Goal: Information Seeking & Learning: Learn about a topic

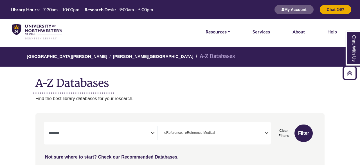
select select "Database Subject Filter"
select select "*****"
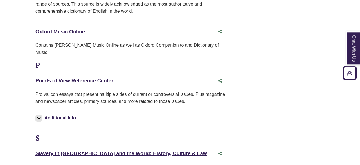
scroll to position [19, 0]
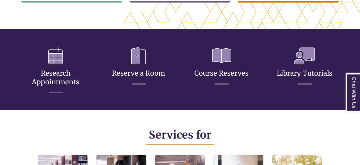
scroll to position [255, 0]
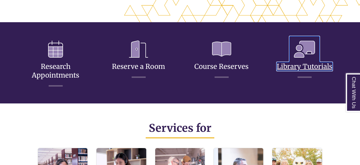
click at [298, 66] on link "Library Tutorials" at bounding box center [305, 60] width 56 height 22
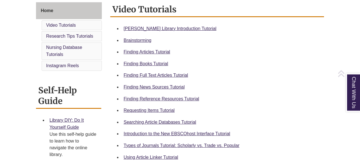
scroll to position [157, 0]
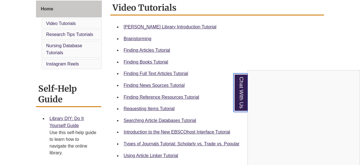
click at [240, 87] on link "Chat With Us" at bounding box center [240, 92] width 14 height 39
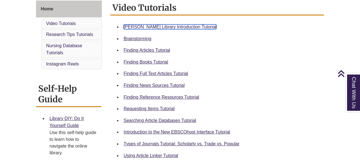
click at [170, 26] on link "Berntsen Library Introduction Tutorial" at bounding box center [170, 26] width 93 height 5
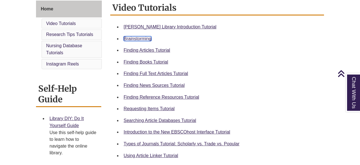
click at [139, 39] on link "Brainstorming" at bounding box center [138, 38] width 28 height 5
click at [158, 51] on link "Finding Articles Tutorial" at bounding box center [147, 50] width 46 height 5
click at [160, 64] on link "Finding Books Tutorial" at bounding box center [146, 62] width 44 height 5
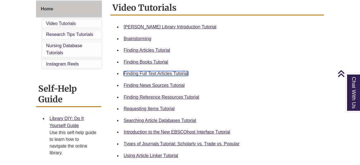
click at [149, 73] on link "Finding Full Text Articles Tutorial" at bounding box center [156, 73] width 64 height 5
drag, startPoint x: 177, startPoint y: 62, endPoint x: 122, endPoint y: 28, distance: 64.2
click at [122, 28] on ul "Berntsen Library Introduction Tutorial Brainstorming Finding Articles Tutorial …" at bounding box center [217, 91] width 210 height 140
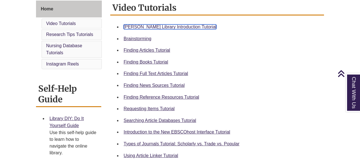
copy ul "Berntsen Library Introduction Tutorial Brainstorming Finding Articles Tutorial …"
click at [245, 65] on li "Finding Books Tutorial" at bounding box center [221, 62] width 201 height 12
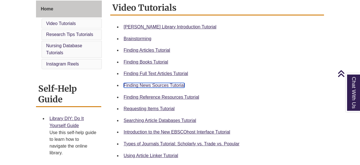
click at [156, 85] on link "Finding News Sources Tutorial" at bounding box center [154, 85] width 61 height 5
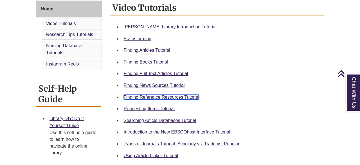
click at [183, 96] on link "Finding Reference Resources Tutorial" at bounding box center [162, 97] width 76 height 5
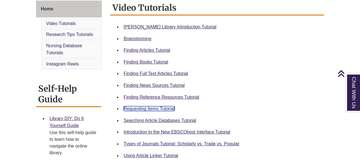
click at [159, 108] on link "Requesting Items Tutorial" at bounding box center [149, 108] width 51 height 5
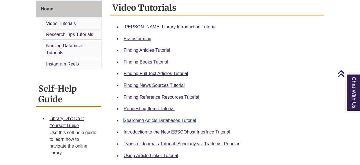
click at [172, 120] on link "Searching Article Databases Tutorial" at bounding box center [160, 120] width 73 height 5
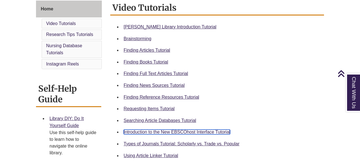
click at [161, 133] on link "Introduction to the New EBSCOhost Interface Tutorial" at bounding box center [177, 132] width 107 height 5
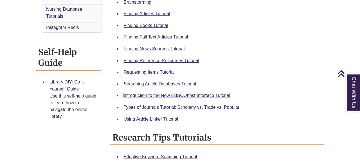
scroll to position [199, 0]
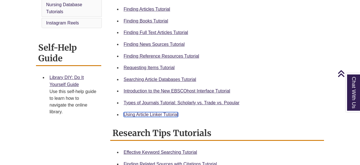
click at [167, 116] on link "Using Article Linker Tutorial" at bounding box center [151, 114] width 55 height 5
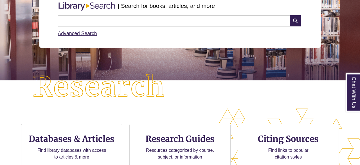
scroll to position [85, 0]
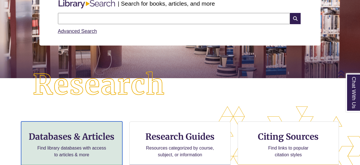
click at [107, 134] on h3 "Databases & Articles" at bounding box center [72, 136] width 92 height 11
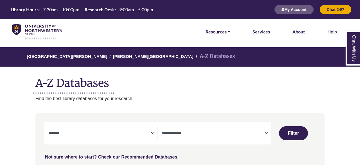
select select "Database Subject Filter"
select select "Database Types Filter"
select select "Database Subject Filter"
select select "Database Types Filter"
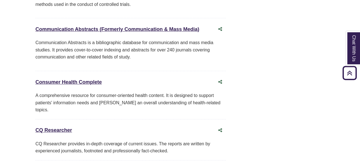
scroll to position [1401, 0]
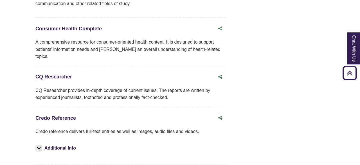
click at [64, 115] on link "Credo Reference This link opens in a new window" at bounding box center [55, 118] width 40 height 6
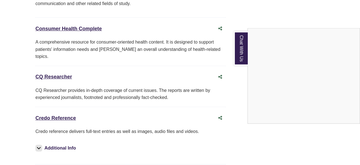
click at [235, 48] on link "Chat With Us" at bounding box center [241, 48] width 14 height 34
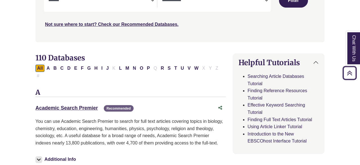
scroll to position [126, 0]
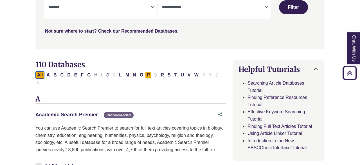
click at [146, 75] on button "P" at bounding box center [148, 74] width 6 height 7
select select "Database Subject Filter"
select select "Database Types Filter"
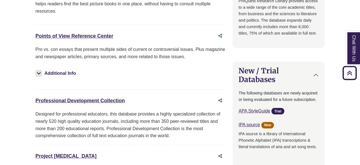
scroll to position [425, 0]
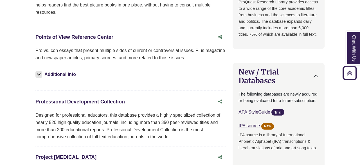
click at [101, 34] on link "Points of View Reference Center This link opens in a new window" at bounding box center [74, 37] width 78 height 6
